Goal: Navigation & Orientation: Find specific page/section

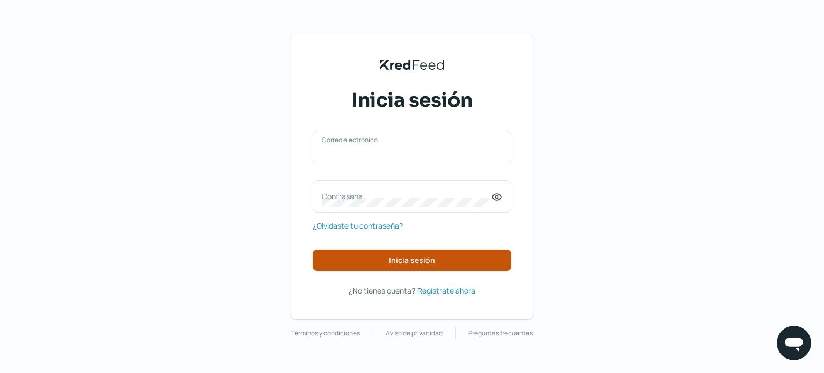
type input "[EMAIL_ADDRESS][DOMAIN_NAME]"
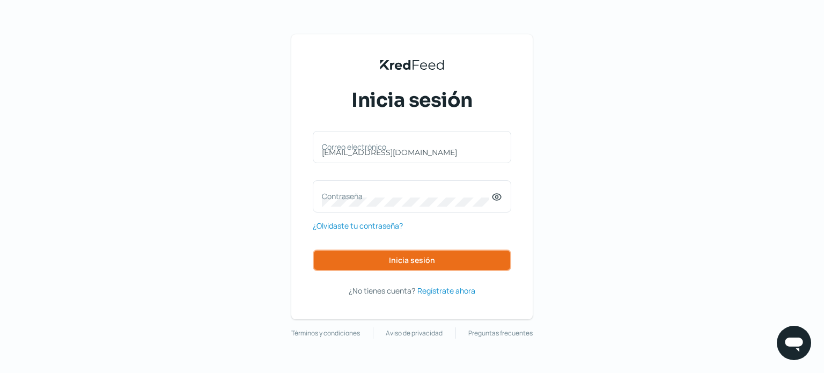
click at [369, 252] on button "Inicia sesión" at bounding box center [412, 260] width 199 height 21
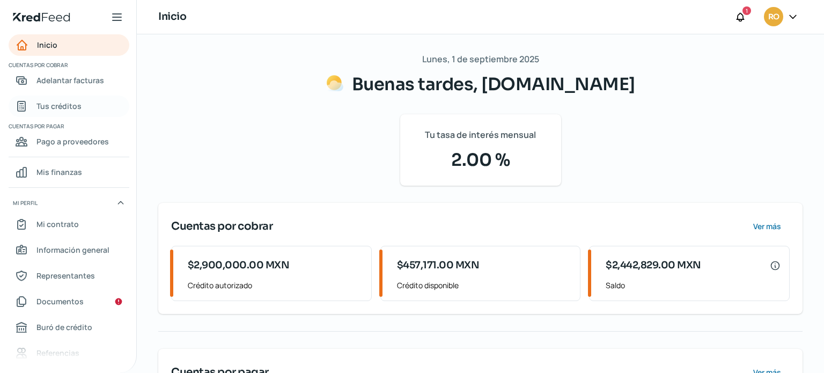
click at [71, 102] on span "Tus créditos" at bounding box center [58, 105] width 45 height 13
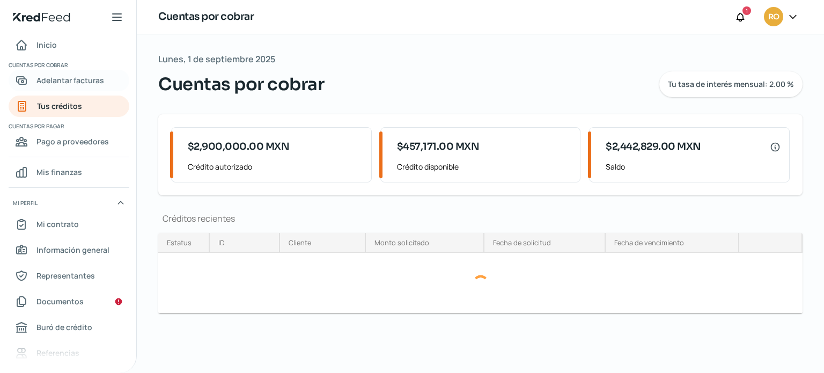
click at [71, 85] on span "Adelantar facturas" at bounding box center [70, 80] width 68 height 13
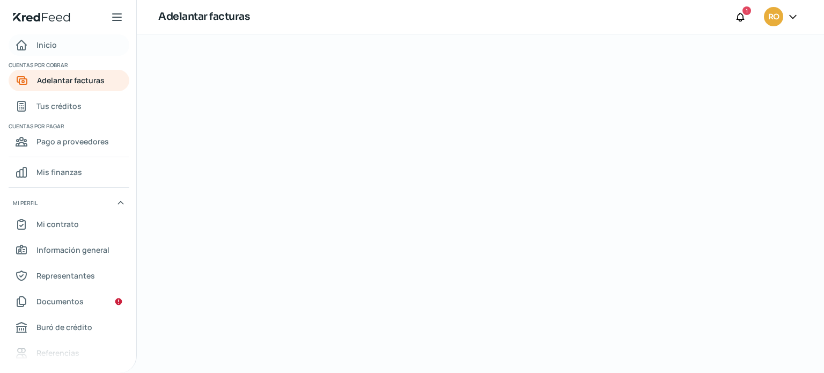
click at [50, 41] on span "Inicio" at bounding box center [46, 44] width 20 height 13
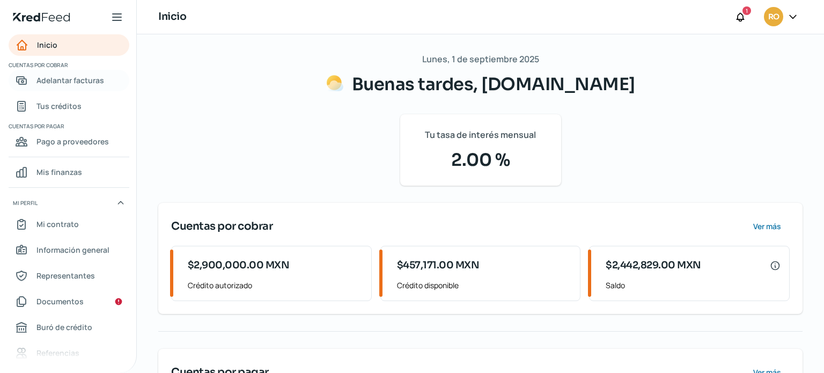
click at [57, 81] on span "Adelantar facturas" at bounding box center [70, 80] width 68 height 13
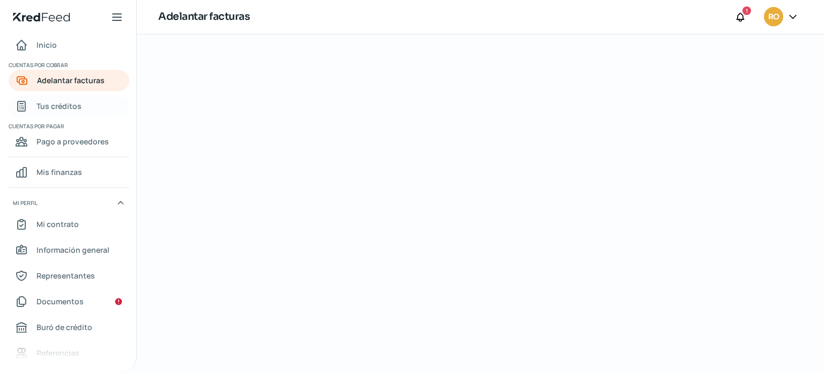
click at [67, 109] on span "Tus créditos" at bounding box center [58, 105] width 45 height 13
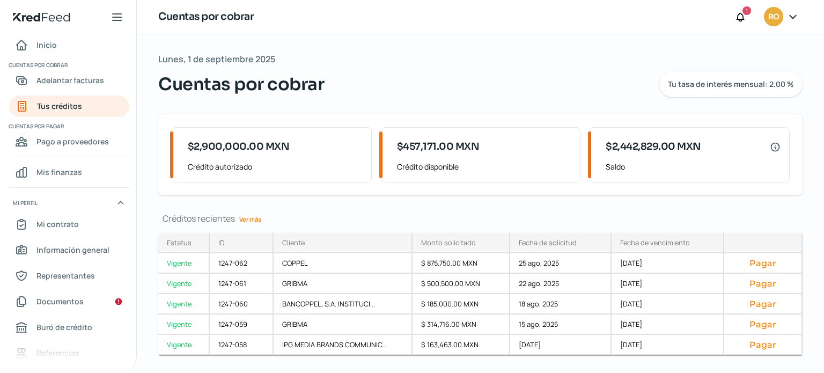
click at [243, 217] on link "Ver más" at bounding box center [250, 219] width 31 height 17
